Goal: Task Accomplishment & Management: Manage account settings

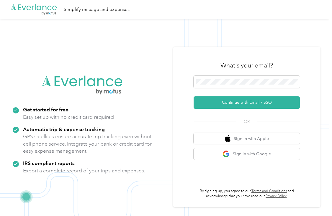
click at [207, 50] on div "What's your email? Continue with Email / SSO OR Sign in with Apple Sign in with…" at bounding box center [247, 127] width 148 height 160
click at [193, 126] on div "What's your email? Continue with Email / SSO OR Sign in with Apple Sign in with…" at bounding box center [247, 127] width 148 height 160
click at [252, 85] on span at bounding box center [247, 82] width 106 height 12
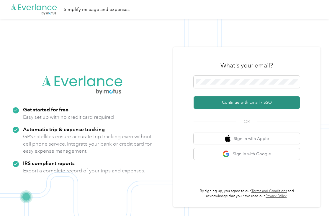
click at [248, 105] on button "Continue with Email / SSO" at bounding box center [247, 102] width 106 height 12
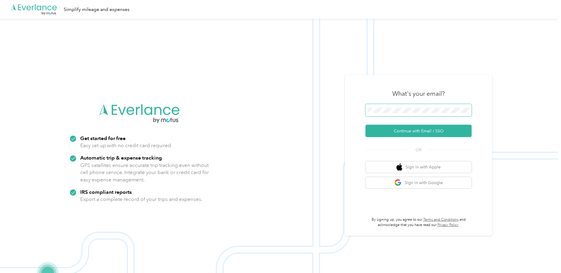
click at [332, 113] on span at bounding box center [419, 110] width 106 height 12
click at [332, 132] on button "Continue with Email / SSO" at bounding box center [419, 131] width 106 height 12
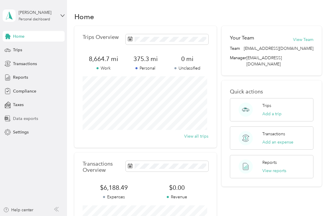
click at [24, 121] on span "Data exports" at bounding box center [25, 119] width 25 height 6
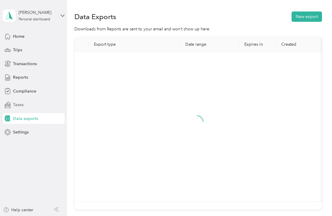
click at [22, 108] on span "Taxes" at bounding box center [18, 105] width 11 height 6
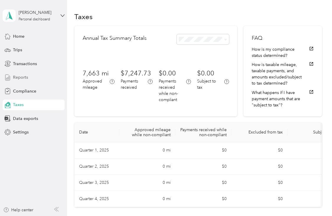
click at [26, 78] on span "Reports" at bounding box center [20, 77] width 15 height 6
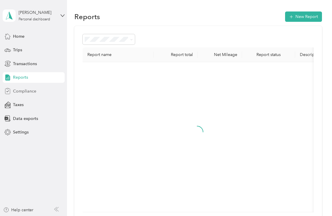
click at [34, 93] on span "Compliance" at bounding box center [24, 91] width 23 height 6
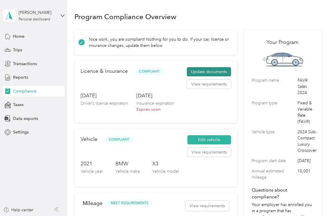
click at [215, 73] on button "Update documents" at bounding box center [209, 71] width 44 height 9
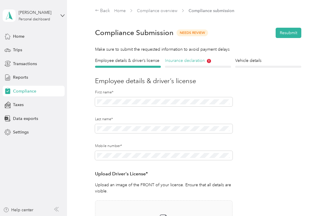
click at [199, 62] on h4 "Insurance declaration" at bounding box center [198, 61] width 66 height 6
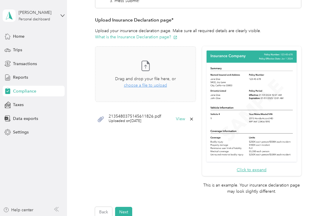
scroll to position [148, 0]
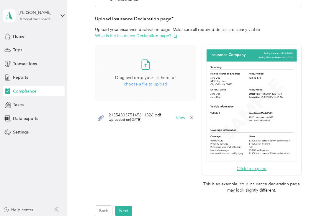
click at [147, 85] on span "choose a file to upload" at bounding box center [145, 84] width 43 height 5
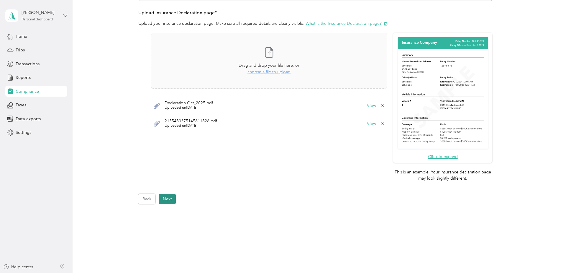
click at [167, 200] on button "Next" at bounding box center [167, 199] width 17 height 10
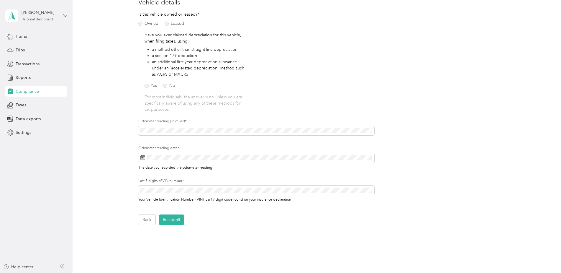
scroll to position [96, 0]
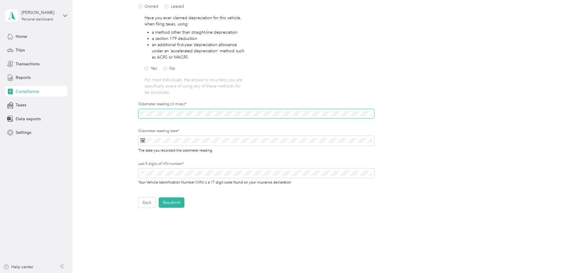
click at [130, 114] on div "Employee details & driver’s license License Insurance declaration Insurance Veh…" at bounding box center [315, 85] width 425 height 246
click at [142, 143] on span at bounding box center [142, 141] width 5 height 6
click at [142, 140] on rect at bounding box center [142, 140] width 1 height 1
click at [424, 119] on form "Employee details & driver’s license License Insurance declaration Insurance Veh…" at bounding box center [315, 85] width 354 height 246
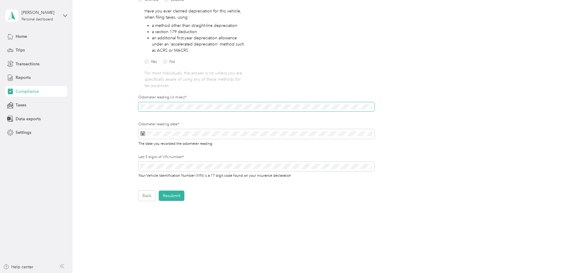
scroll to position [117, 0]
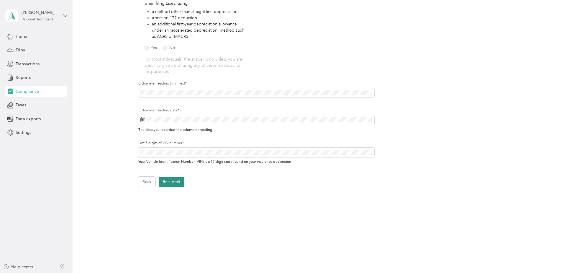
click at [182, 182] on button "Resubmit" at bounding box center [172, 181] width 26 height 10
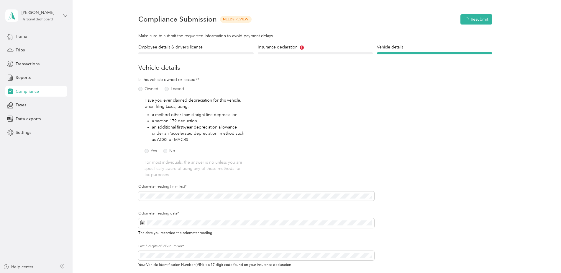
scroll to position [7, 0]
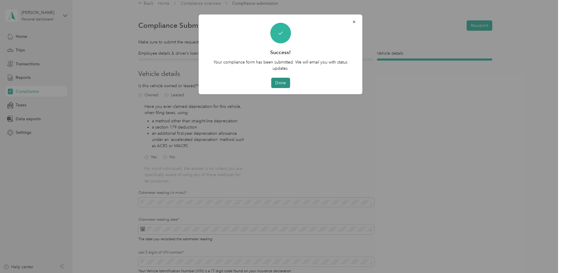
click at [281, 85] on button "Done" at bounding box center [280, 83] width 19 height 10
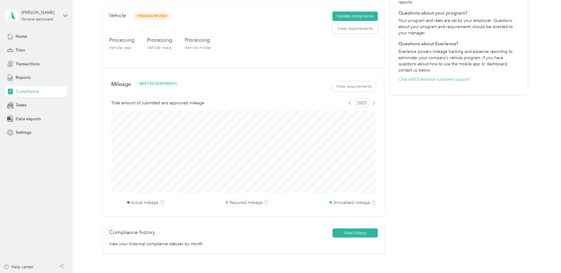
scroll to position [184, 0]
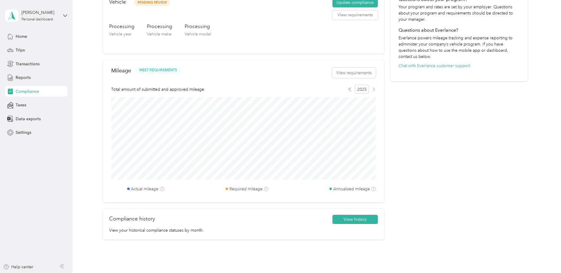
click at [373, 89] on icon at bounding box center [374, 89] width 4 height 4
click at [348, 90] on icon at bounding box center [350, 89] width 4 height 4
click at [350, 91] on icon at bounding box center [350, 89] width 4 height 4
click at [373, 87] on icon at bounding box center [374, 89] width 4 height 4
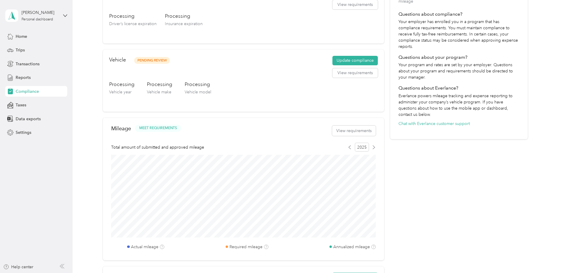
scroll to position [37, 0]
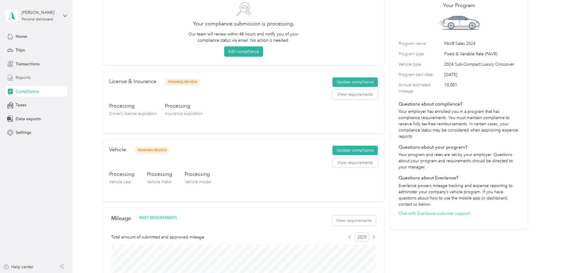
click at [31, 77] on div "Reports" at bounding box center [36, 77] width 62 height 11
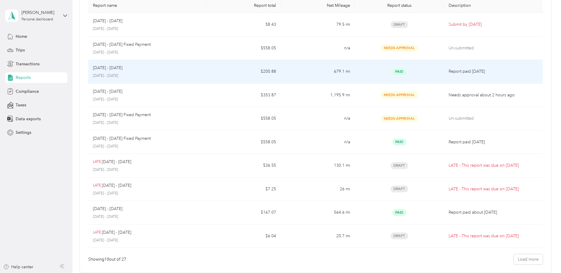
scroll to position [110, 0]
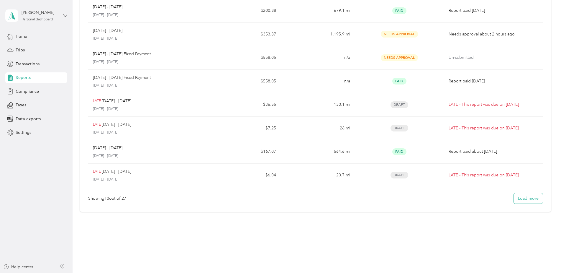
click at [530, 199] on button "Load more" at bounding box center [528, 198] width 29 height 10
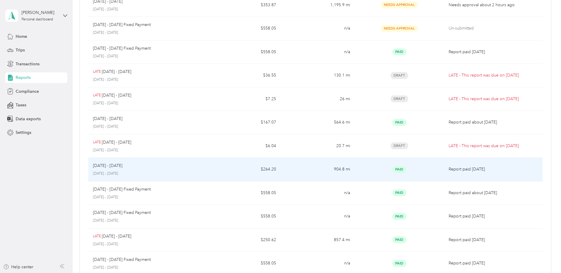
scroll to position [140, 0]
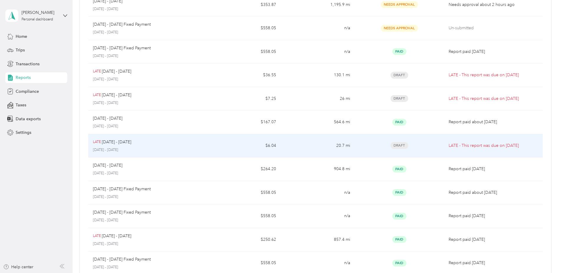
click at [372, 142] on div "Draft" at bounding box center [399, 145] width 79 height 7
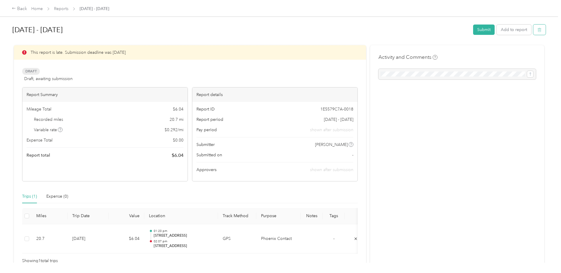
click at [538, 30] on icon "button" at bounding box center [540, 30] width 4 height 4
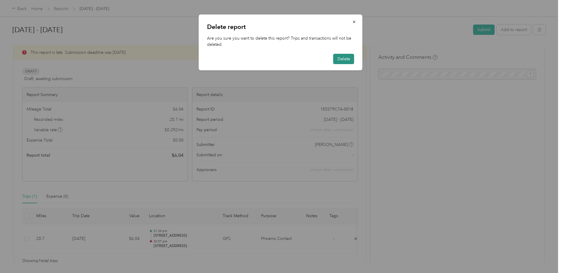
click at [345, 60] on button "Delete" at bounding box center [343, 59] width 21 height 10
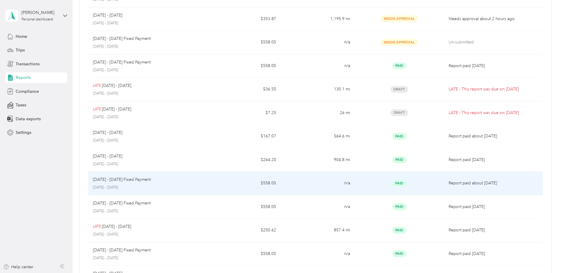
scroll to position [109, 0]
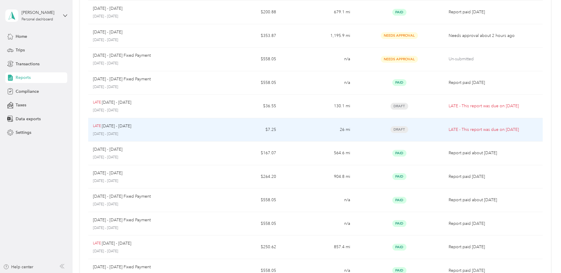
click at [367, 129] on div "Draft" at bounding box center [399, 129] width 79 height 7
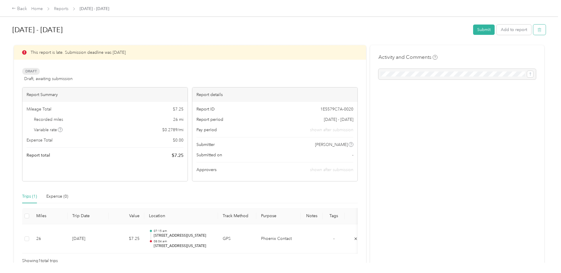
click at [538, 31] on icon "button" at bounding box center [540, 30] width 4 height 4
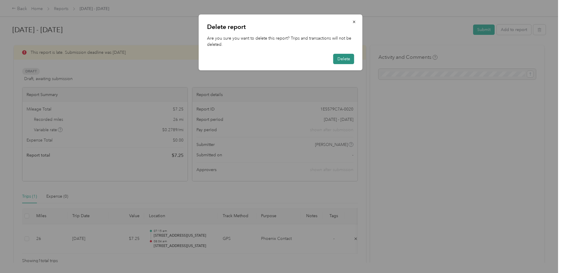
click at [343, 58] on button "Delete" at bounding box center [343, 59] width 21 height 10
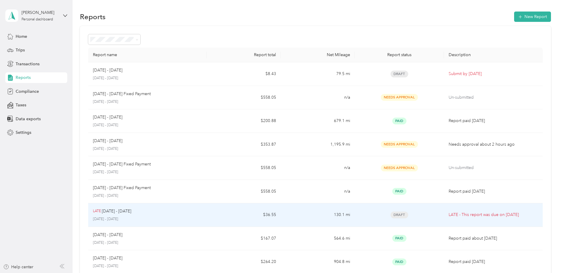
click at [388, 212] on div "Draft" at bounding box center [399, 214] width 79 height 7
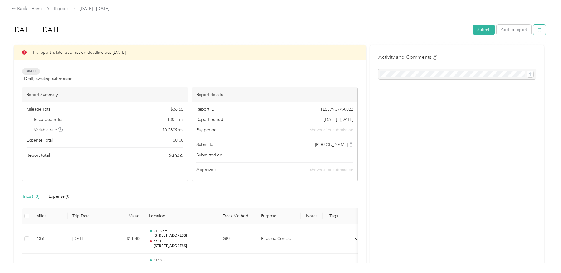
click at [541, 30] on button "button" at bounding box center [539, 29] width 12 height 10
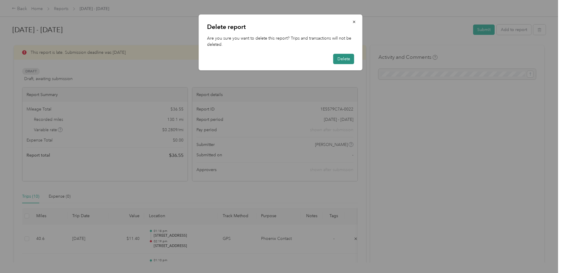
click at [350, 60] on button "Delete" at bounding box center [343, 59] width 21 height 10
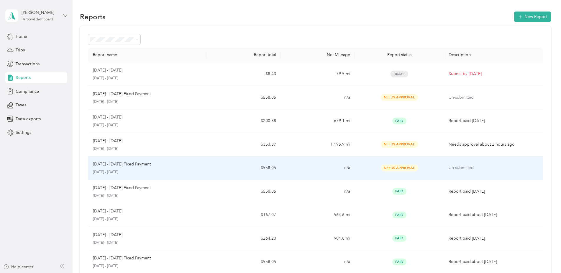
click at [367, 165] on div "Needs Approval" at bounding box center [399, 167] width 79 height 7
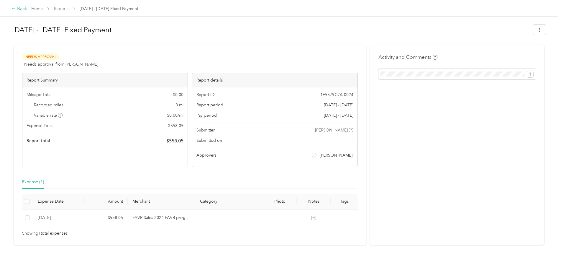
click at [20, 10] on div "Back" at bounding box center [19, 8] width 15 height 7
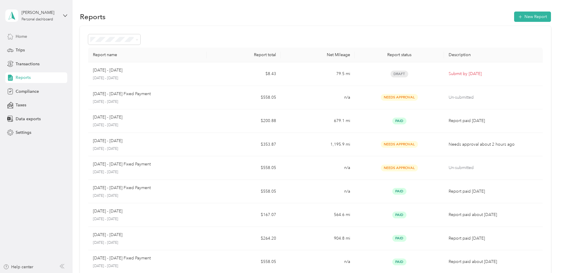
click at [28, 35] on div "Home" at bounding box center [36, 36] width 62 height 11
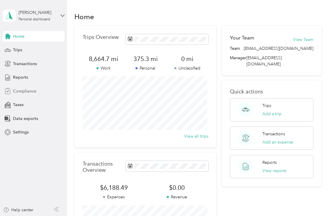
click at [22, 91] on span "Compliance" at bounding box center [24, 91] width 23 height 6
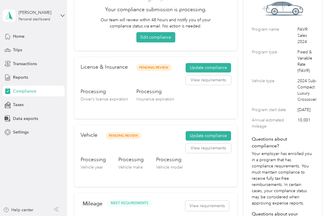
scroll to position [59, 0]
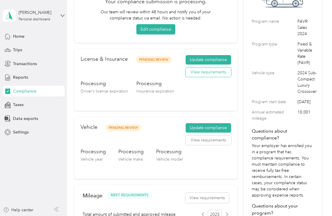
click at [211, 76] on button "View requirements" at bounding box center [208, 72] width 45 height 9
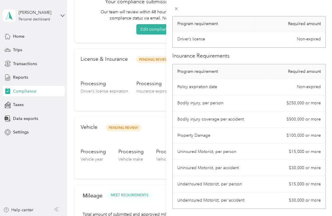
scroll to position [0, 0]
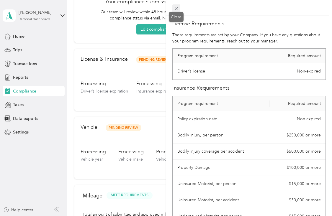
click at [174, 8] on icon at bounding box center [176, 8] width 5 height 5
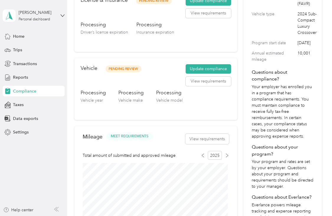
scroll to position [89, 0]
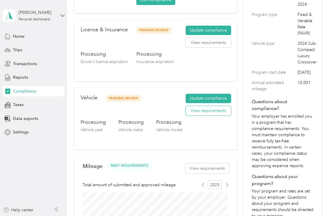
click at [206, 113] on button "View requirements" at bounding box center [208, 110] width 45 height 9
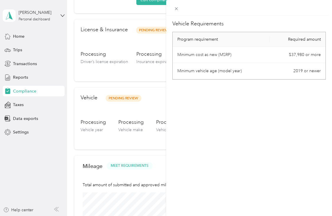
click at [80, 86] on div "Vehicle Requirements Program requirement Required amount Minimum cost as new (M…" at bounding box center [166, 108] width 332 height 216
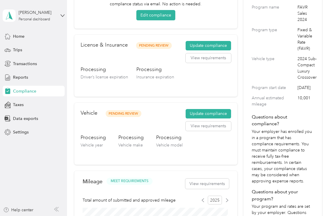
scroll to position [177, 0]
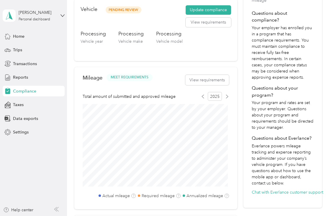
click at [157, 197] on label "Required mileage" at bounding box center [158, 196] width 33 height 6
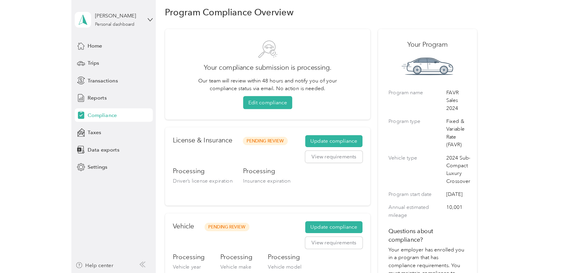
scroll to position [0, 0]
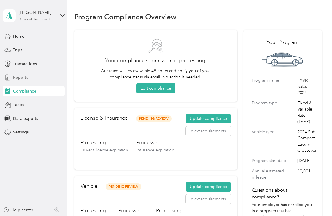
click at [22, 78] on span "Reports" at bounding box center [20, 77] width 15 height 6
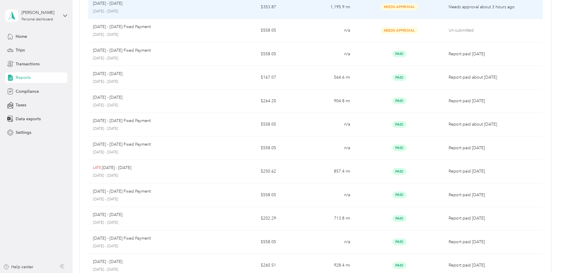
scroll to position [148, 0]
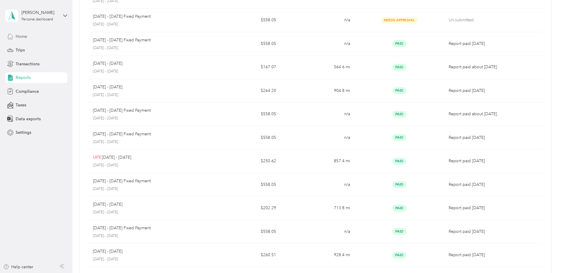
click at [20, 34] on span "Home" at bounding box center [22, 36] width 12 height 6
